Goal: Transaction & Acquisition: Purchase product/service

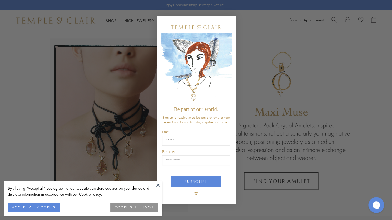
click at [233, 22] on button "Close dialog" at bounding box center [232, 24] width 7 height 7
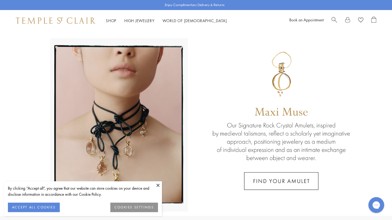
click at [156, 184] on button at bounding box center [158, 185] width 8 height 8
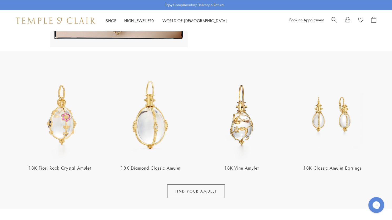
scroll to position [184, 0]
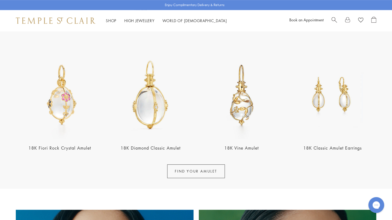
click at [61, 113] on img at bounding box center [60, 95] width 88 height 88
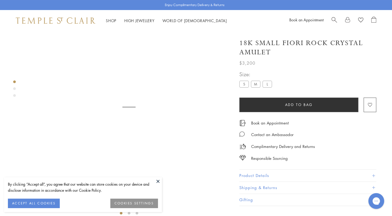
scroll to position [31, 0]
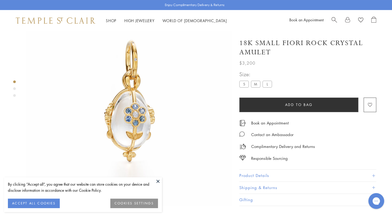
click at [39, 202] on button "ACCEPT ALL COOKIES" at bounding box center [34, 202] width 52 height 9
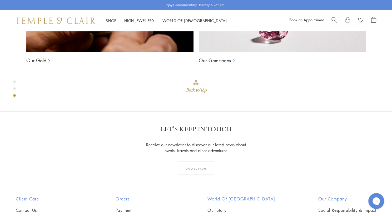
scroll to position [426, 0]
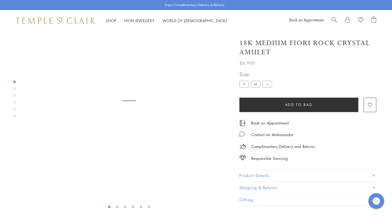
scroll to position [31, 0]
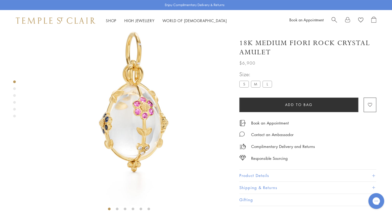
click at [272, 82] on label "L" at bounding box center [267, 84] width 9 height 7
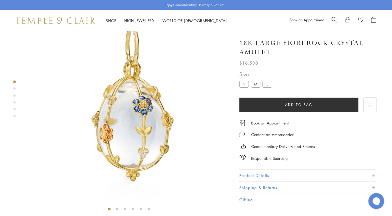
click at [260, 82] on label "M" at bounding box center [255, 84] width 9 height 7
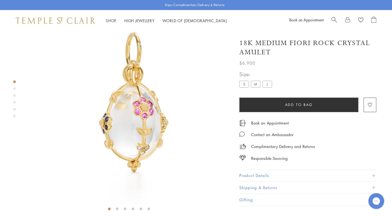
click at [249, 82] on label "S" at bounding box center [243, 84] width 9 height 7
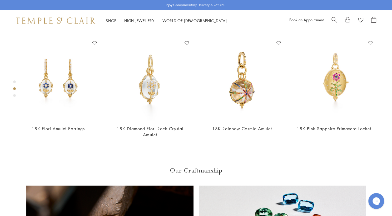
scroll to position [242, 0]
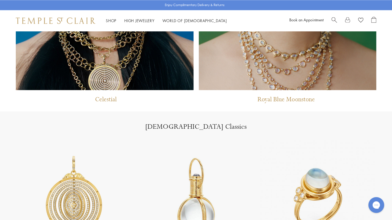
scroll to position [527, 0]
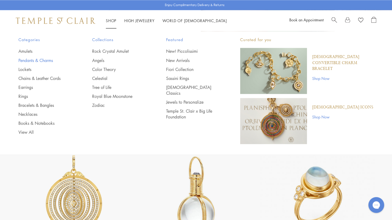
click at [28, 58] on link "Pendants & Charms" at bounding box center [44, 60] width 53 height 6
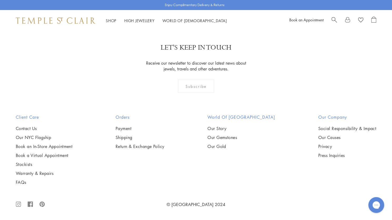
scroll to position [2860, 0]
